Goal: Task Accomplishment & Management: Use online tool/utility

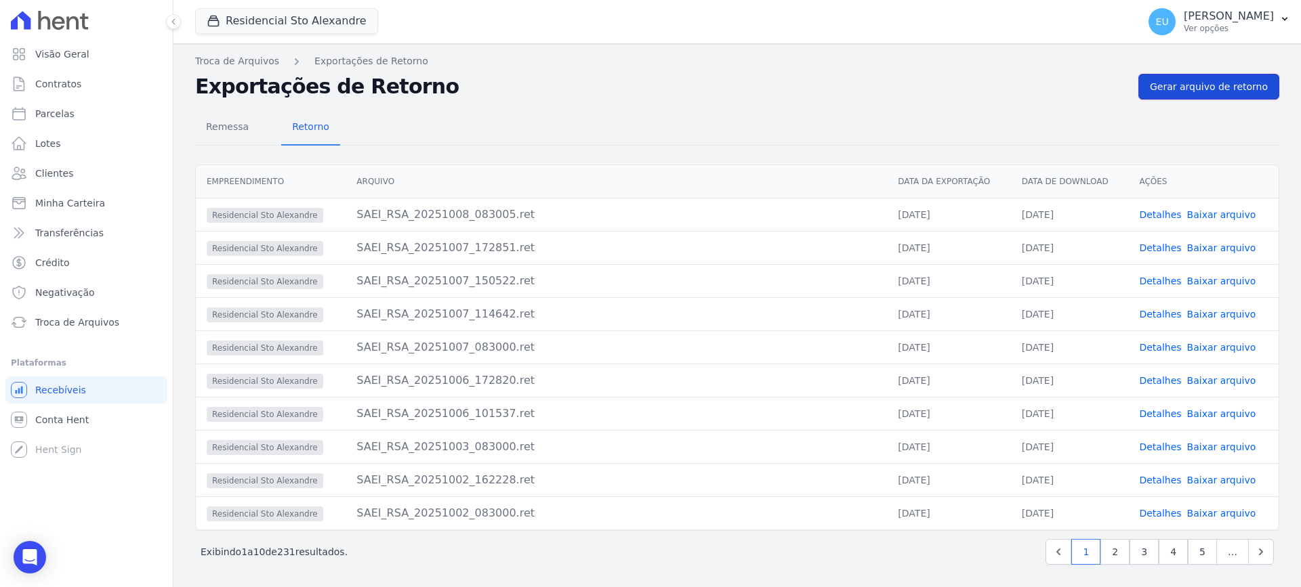
click at [1201, 87] on span "Gerar arquivo de retorno" at bounding box center [1209, 87] width 118 height 14
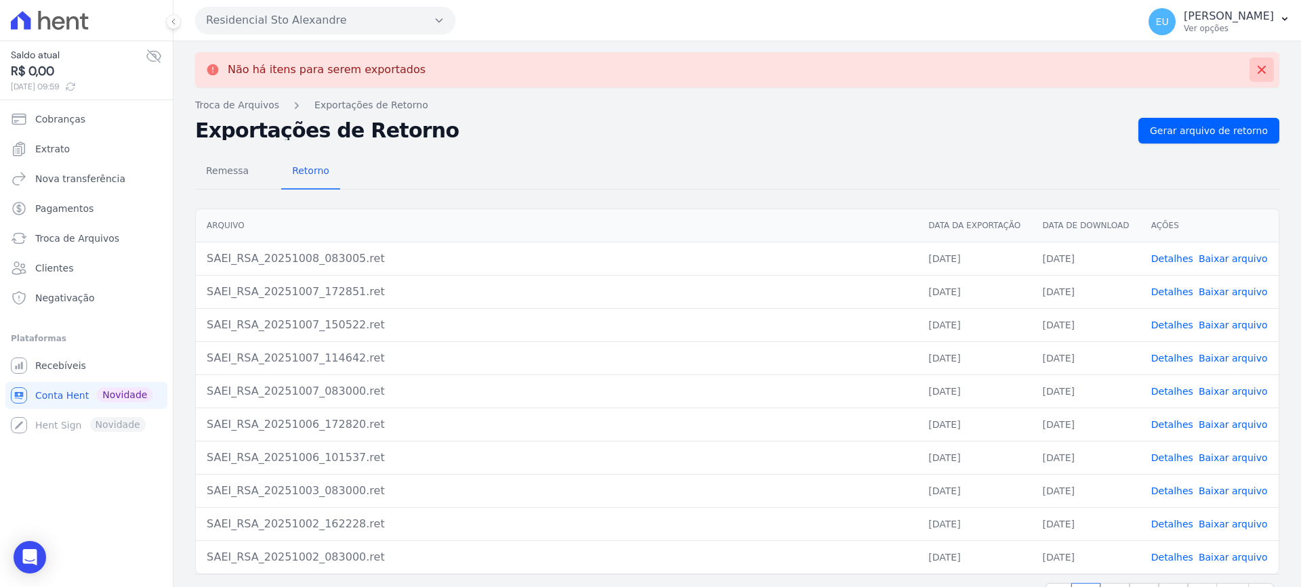
click at [1257, 70] on icon at bounding box center [1261, 70] width 8 height 8
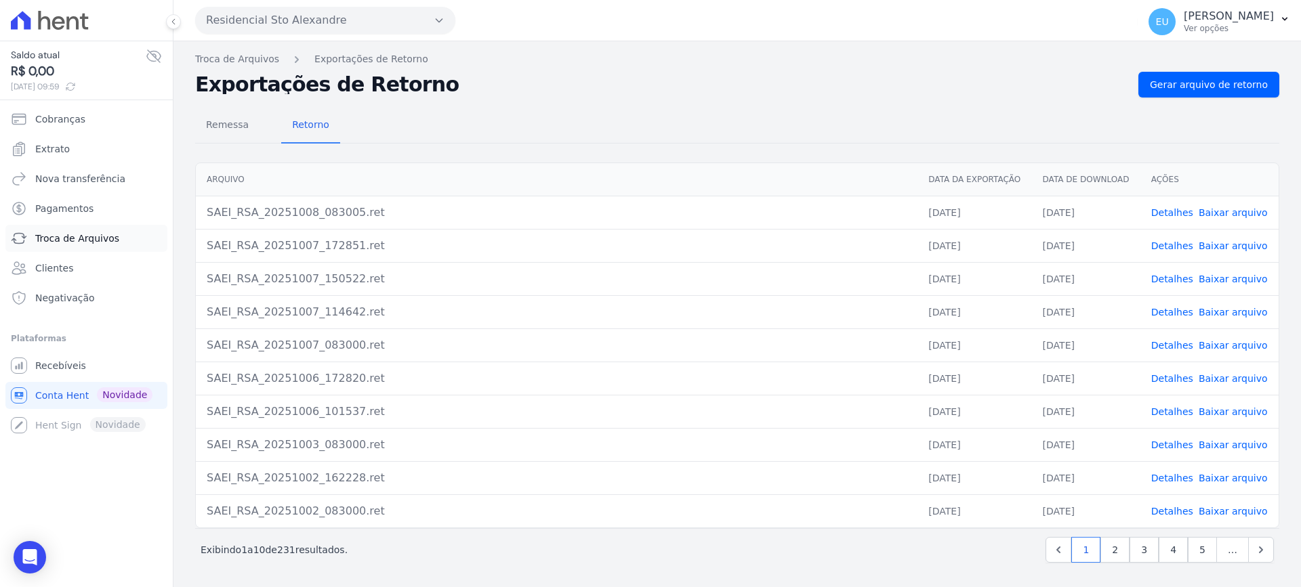
click at [100, 238] on span "Troca de Arquivos" at bounding box center [77, 239] width 84 height 14
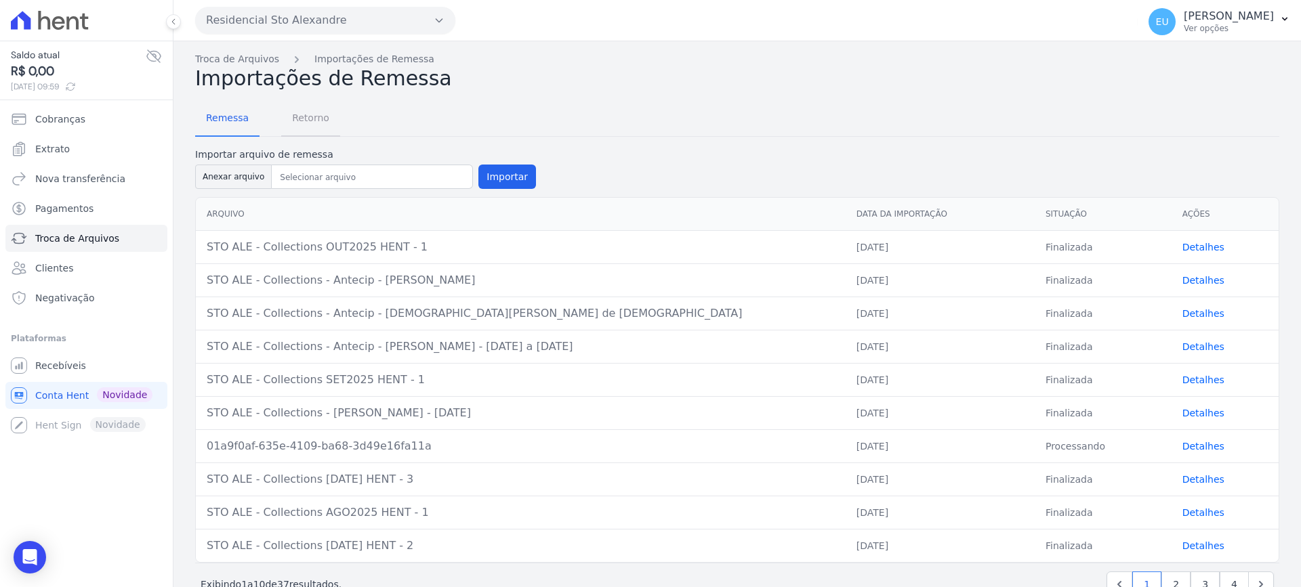
click at [303, 117] on span "Retorno" at bounding box center [311, 117] width 54 height 27
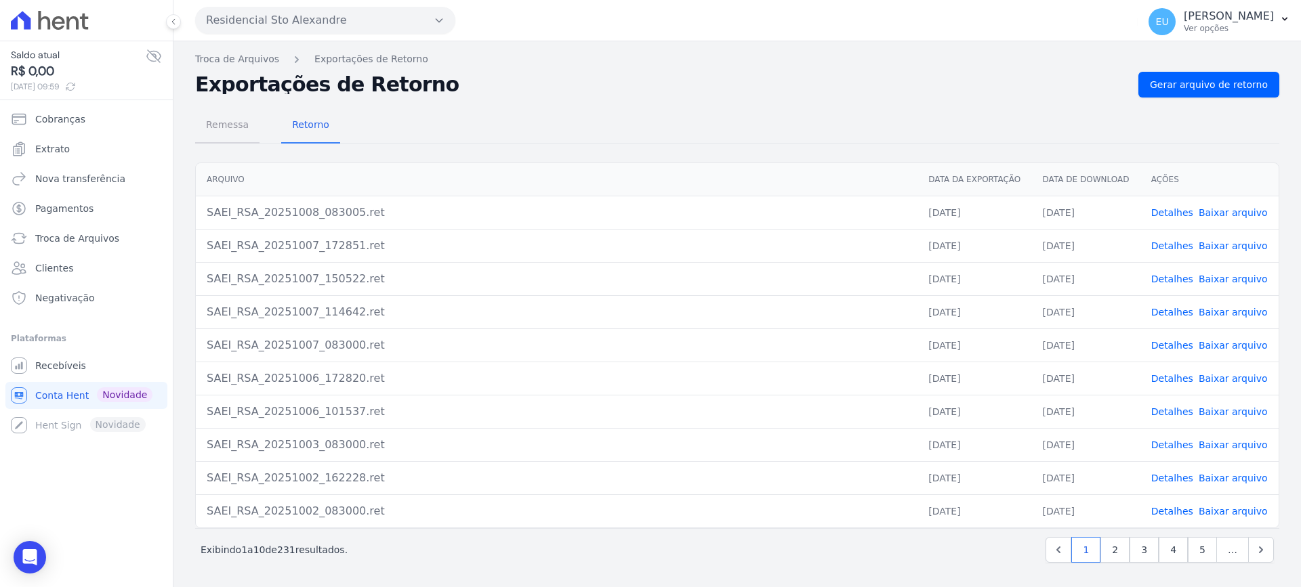
click at [219, 124] on span "Remessa" at bounding box center [227, 124] width 59 height 27
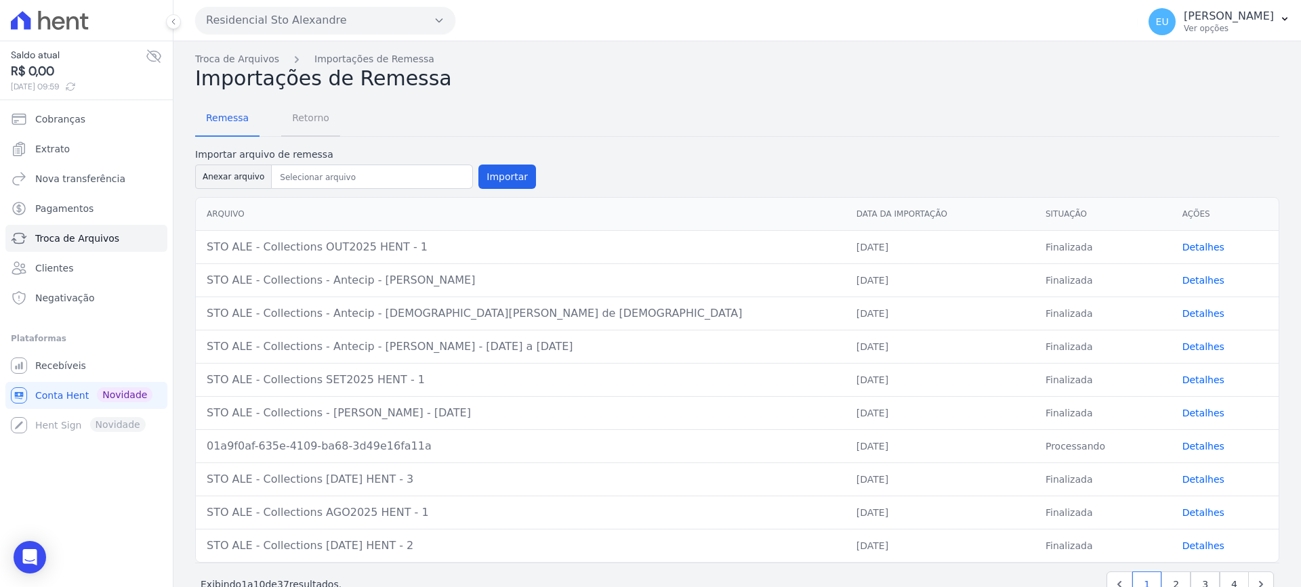
click at [306, 120] on span "Retorno" at bounding box center [311, 117] width 54 height 27
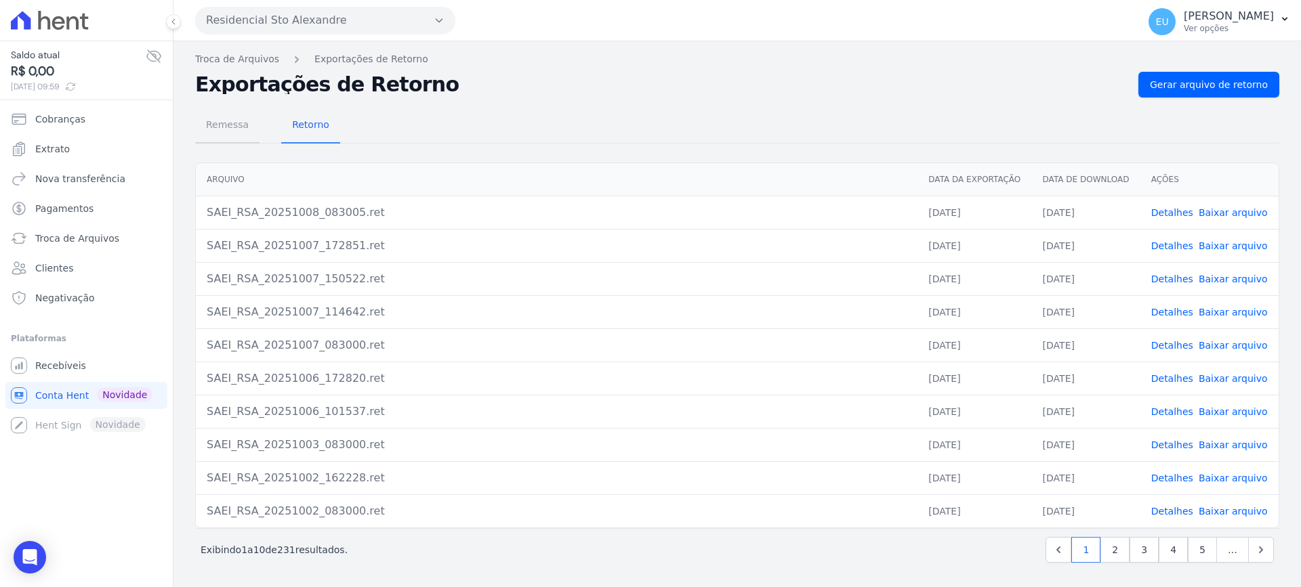
click at [230, 120] on span "Remessa" at bounding box center [227, 124] width 59 height 27
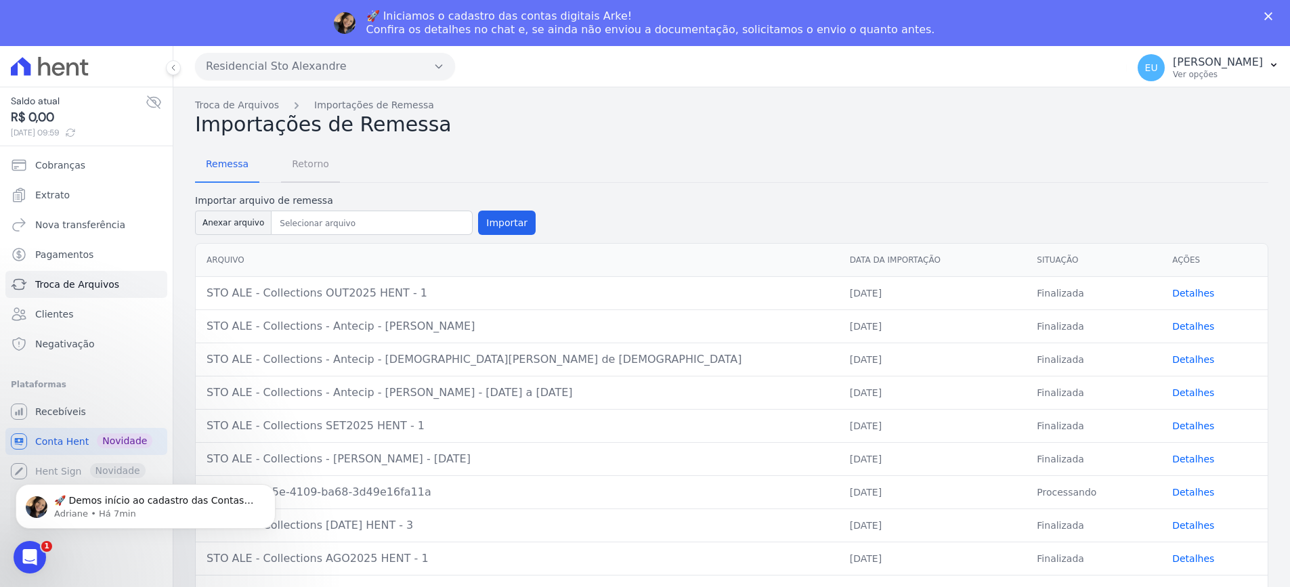
click at [303, 161] on span "Retorno" at bounding box center [311, 163] width 54 height 27
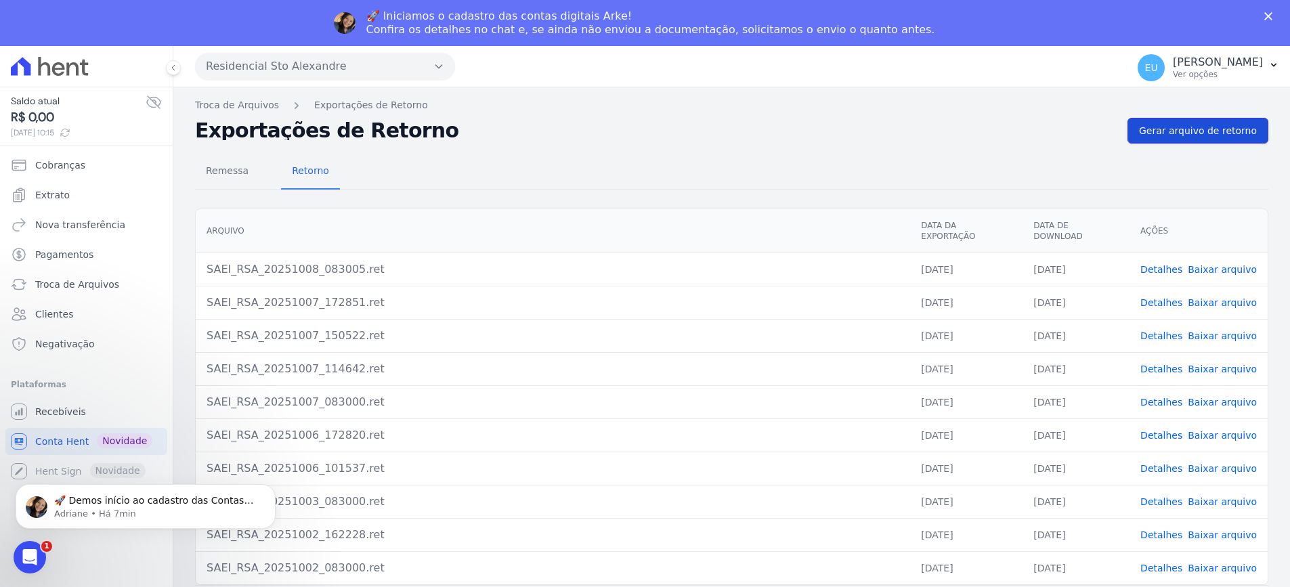
click at [1200, 131] on span "Gerar arquivo de retorno" at bounding box center [1198, 131] width 118 height 14
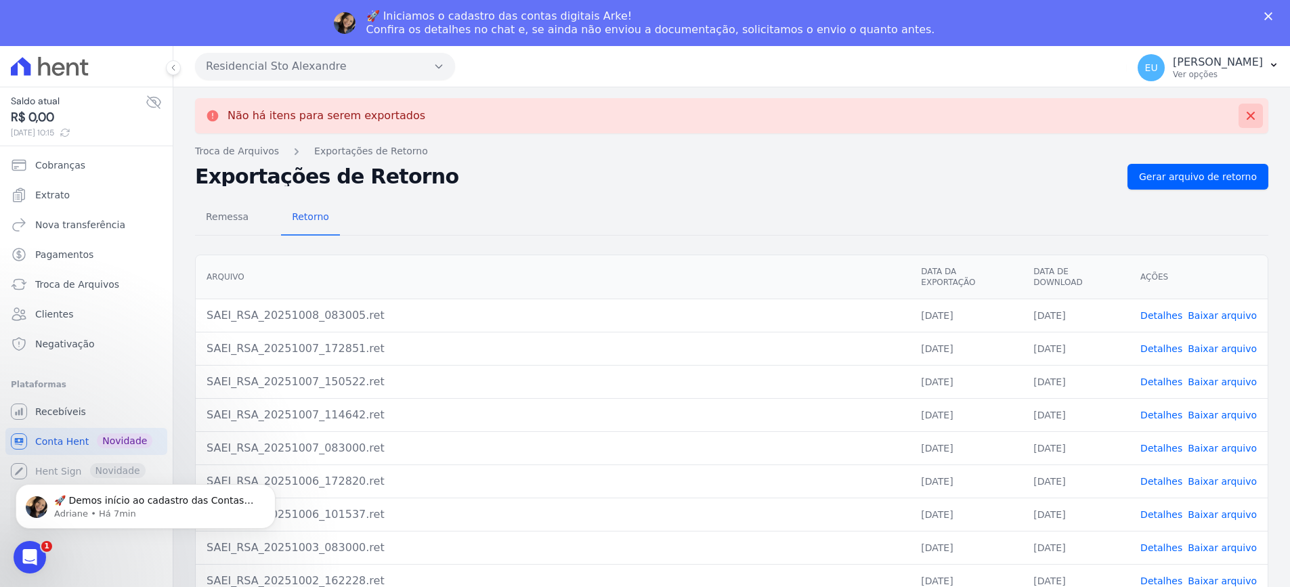
click at [1247, 117] on icon at bounding box center [1251, 116] width 8 height 8
